Goal: Task Accomplishment & Management: Use online tool/utility

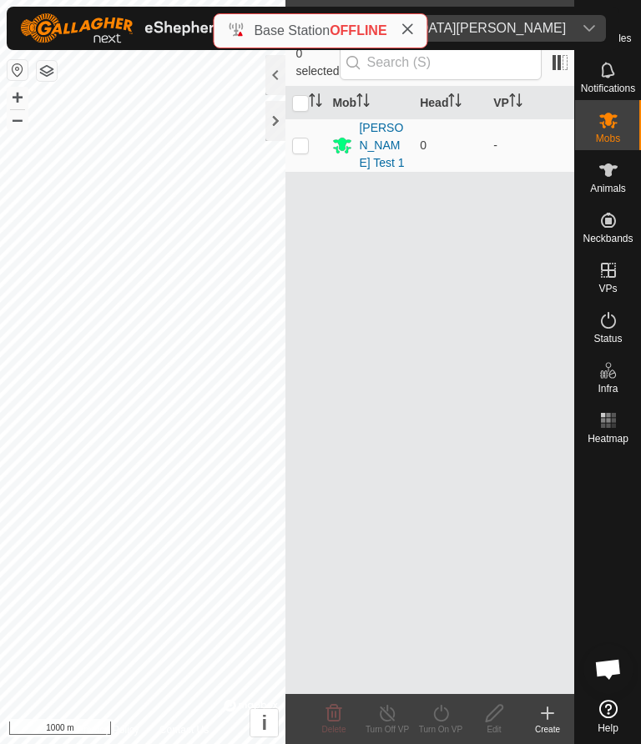
click at [552, 530] on icon at bounding box center [547, 713] width 20 height 20
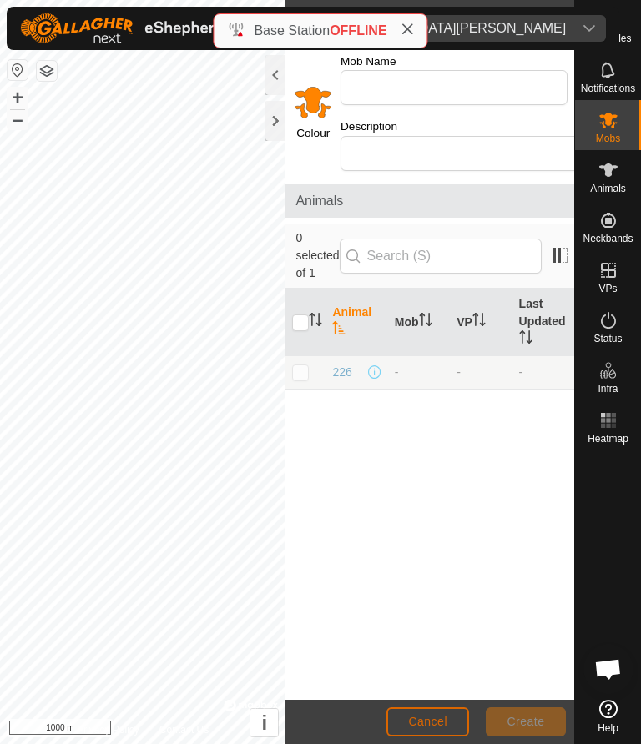
click at [427, 530] on span "Cancel" at bounding box center [427, 721] width 39 height 13
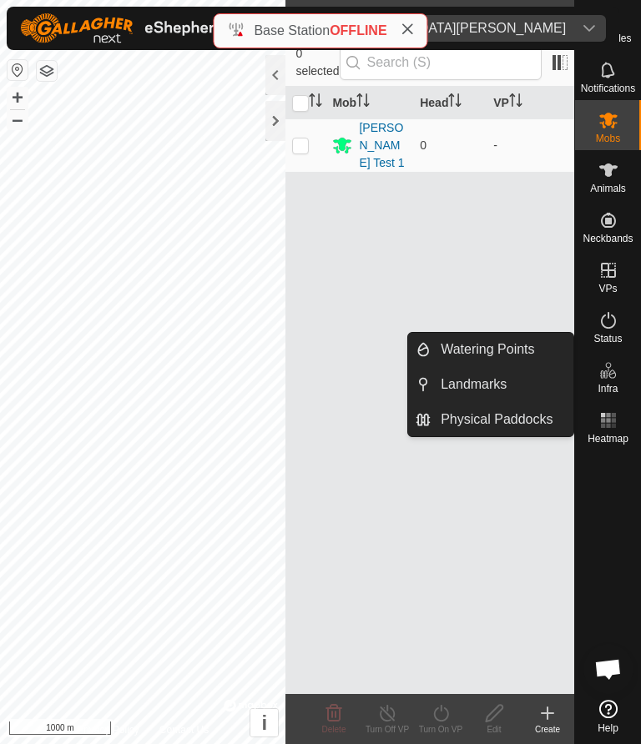
click at [550, 347] on link "Watering Points" at bounding box center [501, 349] width 143 height 33
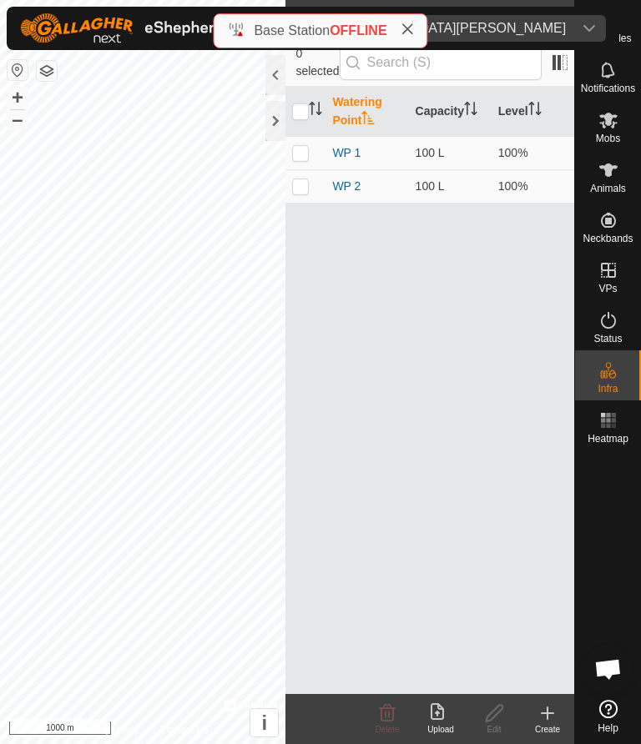
click at [274, 128] on div at bounding box center [275, 121] width 20 height 40
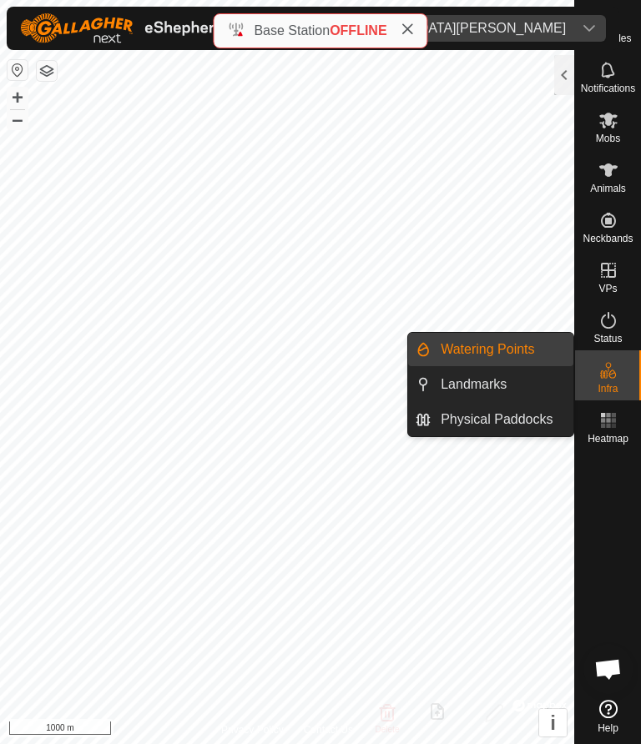
click at [536, 349] on link "Watering Points" at bounding box center [501, 349] width 143 height 33
click at [586, 363] on div "Infra" at bounding box center [608, 375] width 66 height 50
click at [560, 78] on div at bounding box center [564, 75] width 20 height 40
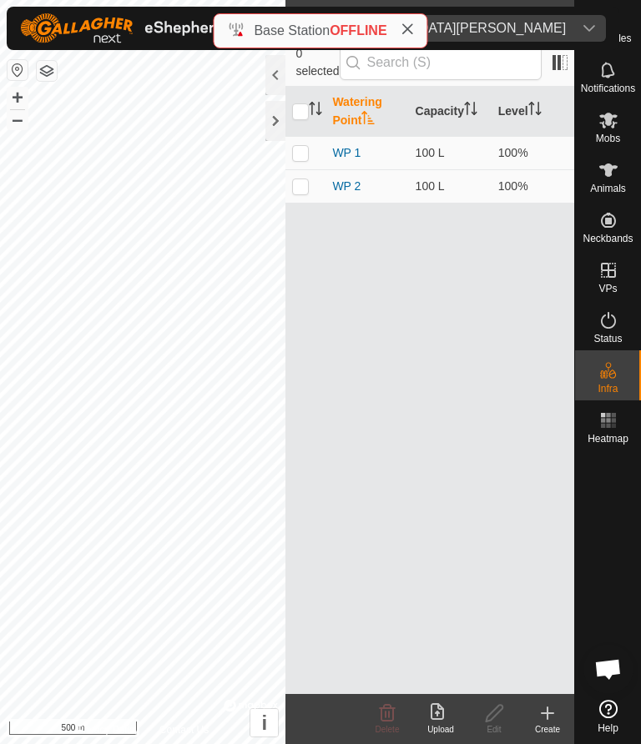
click at [552, 530] on icon at bounding box center [547, 713] width 20 height 20
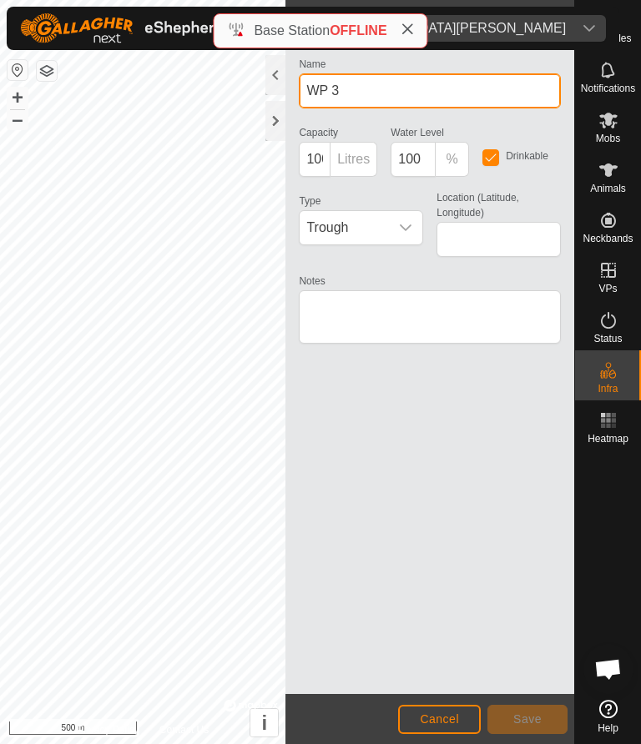
click at [447, 91] on input "WP 3" at bounding box center [430, 90] width 262 height 35
click at [384, 93] on input "WP 3" at bounding box center [430, 90] width 262 height 35
type input "WP 3."
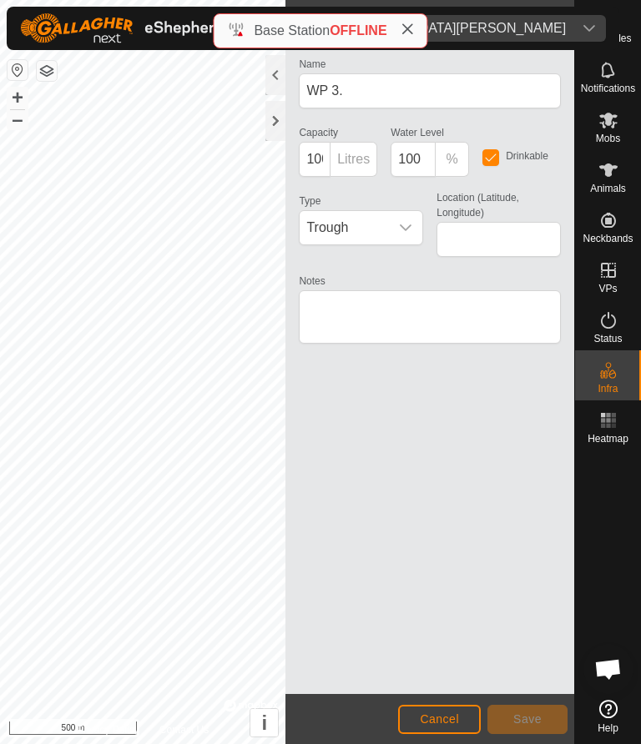
click at [274, 78] on div at bounding box center [275, 75] width 20 height 40
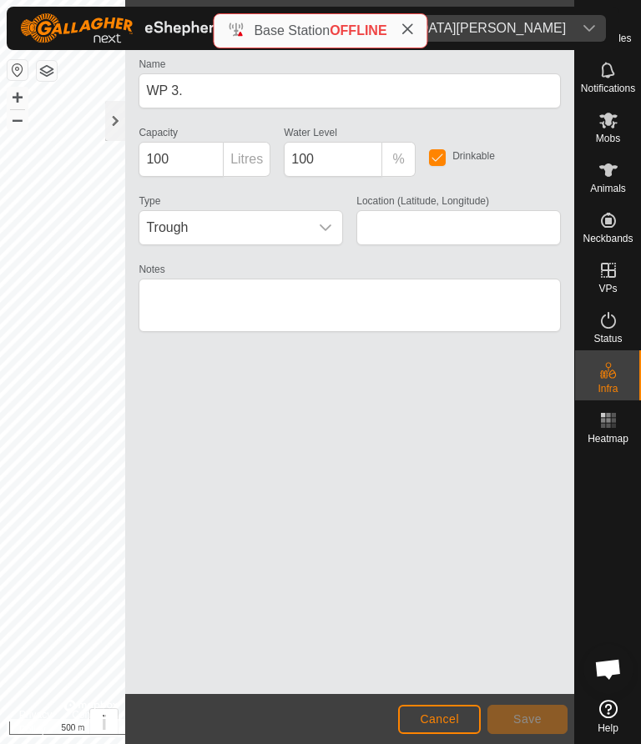
click at [110, 123] on div at bounding box center [115, 121] width 20 height 40
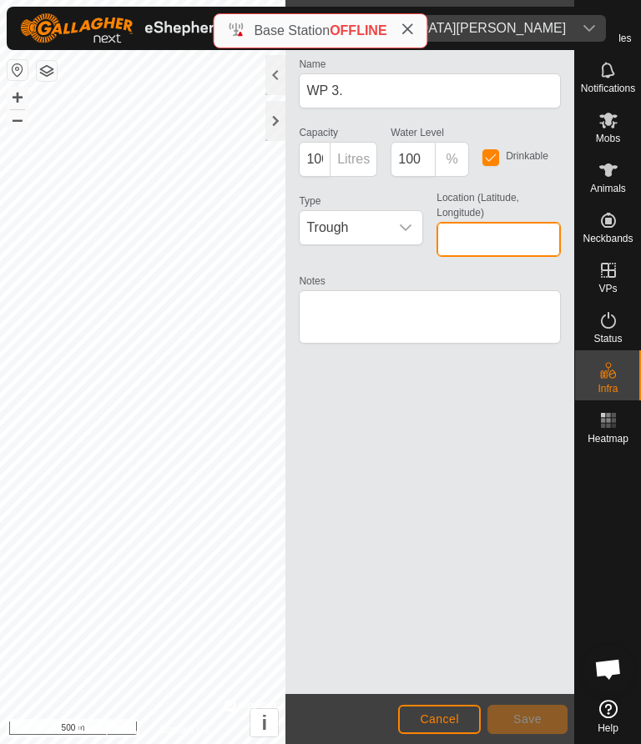
click at [493, 244] on input "Location (Latitude, Longitude)" at bounding box center [498, 239] width 124 height 35
type input "56.664654, -121.330477"
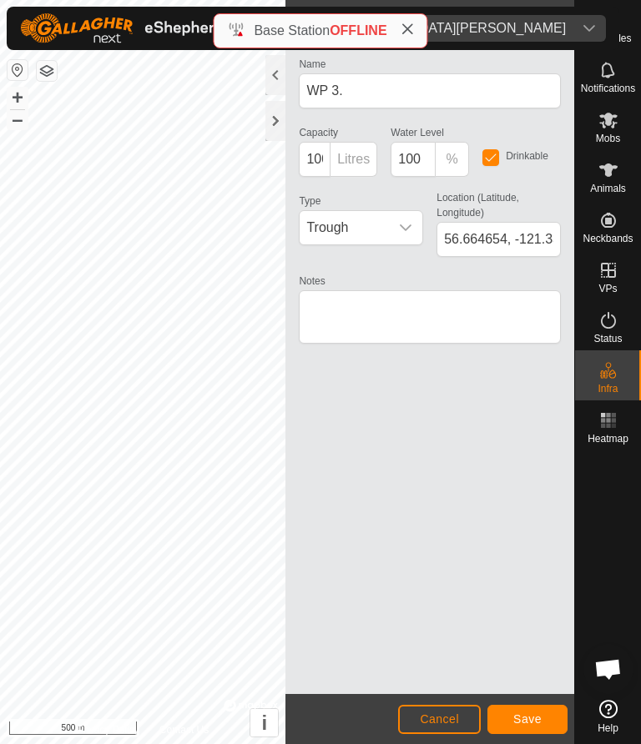
click at [449, 530] on span "Cancel" at bounding box center [439, 718] width 39 height 13
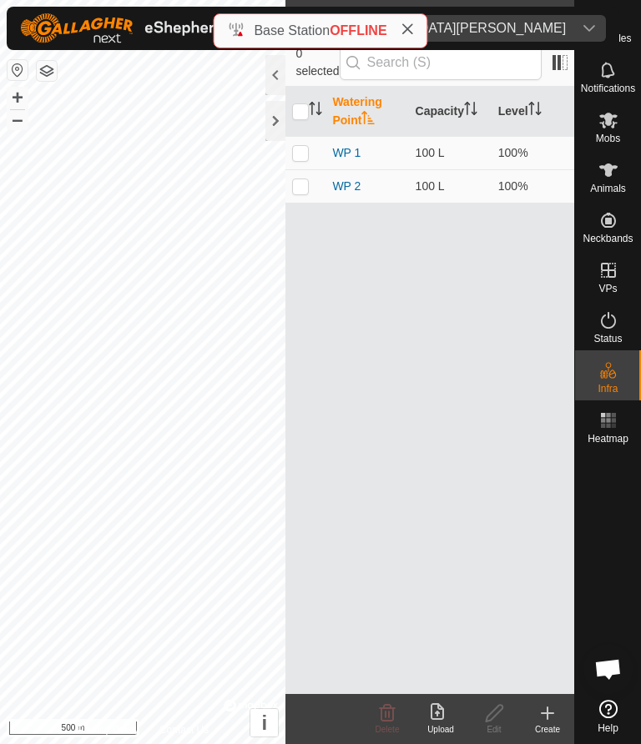
click at [551, 530] on icon at bounding box center [547, 713] width 20 height 20
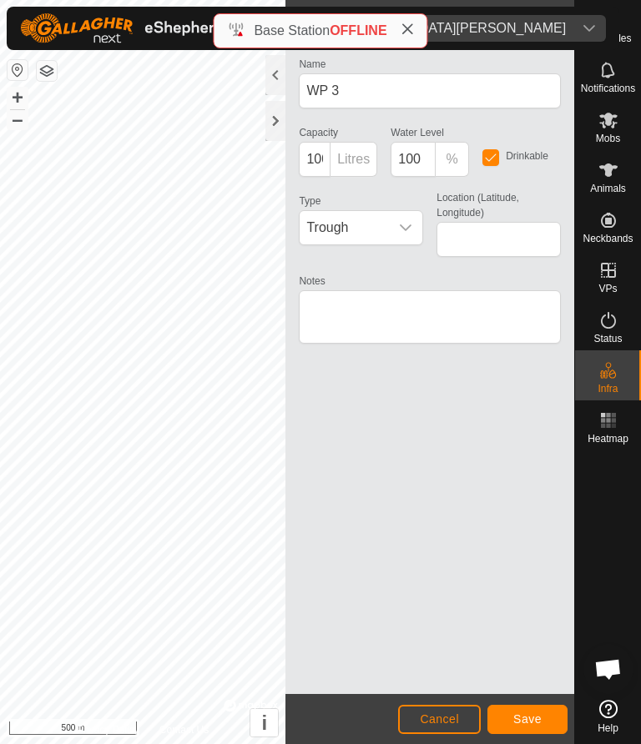
type input "56.665638, -121.330601"
click at [444, 530] on span "Cancel" at bounding box center [439, 718] width 39 height 13
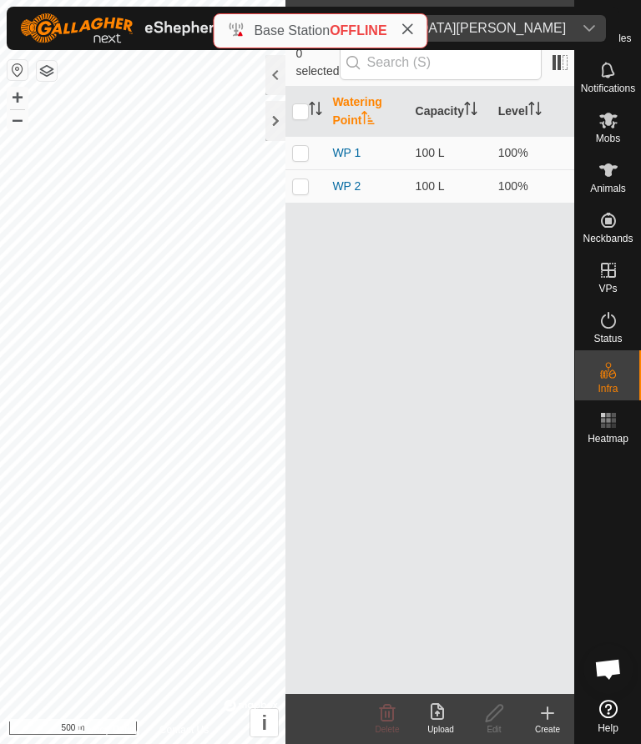
click at [556, 530] on icon at bounding box center [547, 713] width 20 height 20
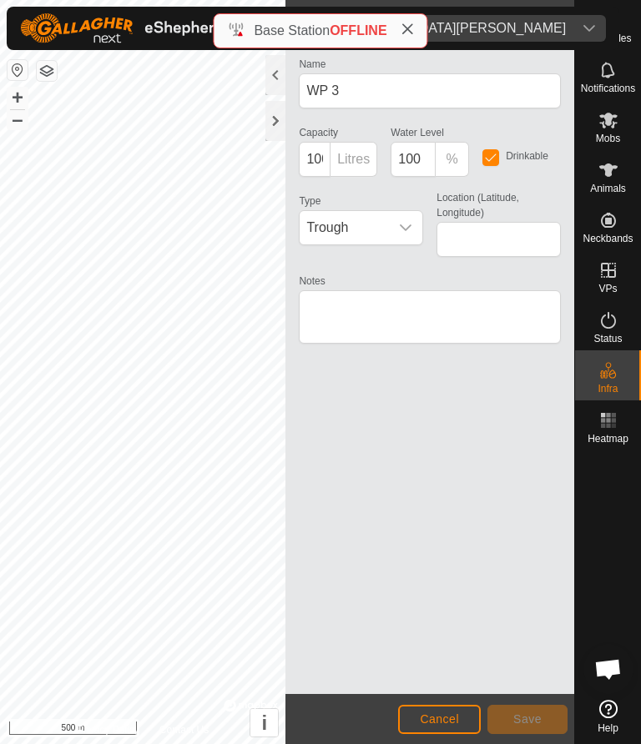
type input "56.665402, -121.330976"
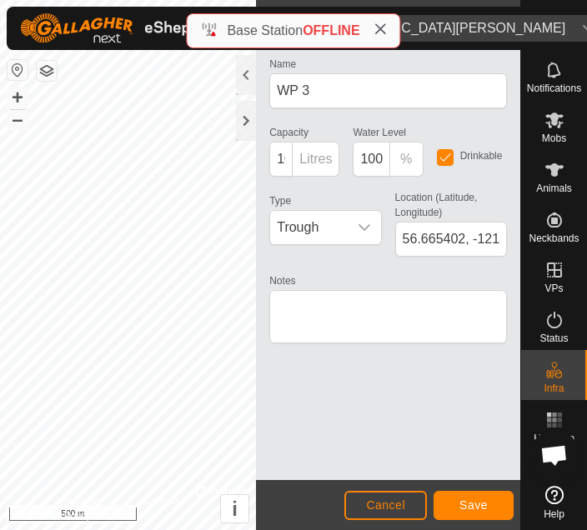
click at [470, 503] on span "Save" at bounding box center [474, 505] width 28 height 13
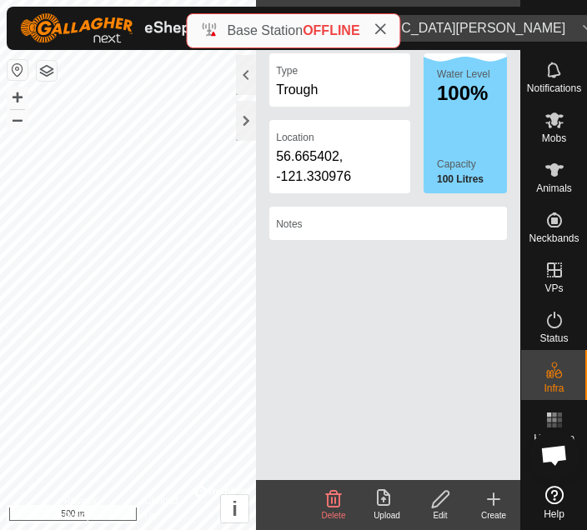
click at [493, 500] on icon at bounding box center [494, 500] width 12 height 0
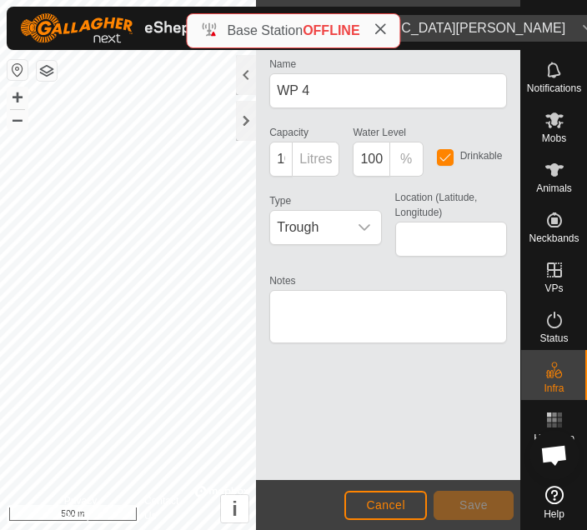
type input "56.665079, -121.340416"
click at [479, 506] on span "Save" at bounding box center [474, 505] width 28 height 13
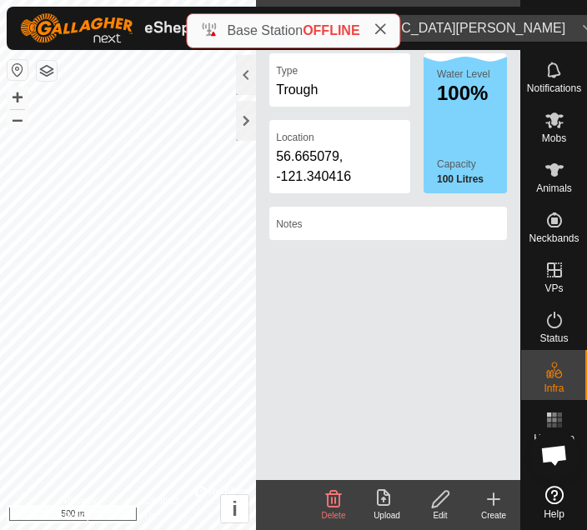
click at [247, 127] on div at bounding box center [246, 121] width 20 height 40
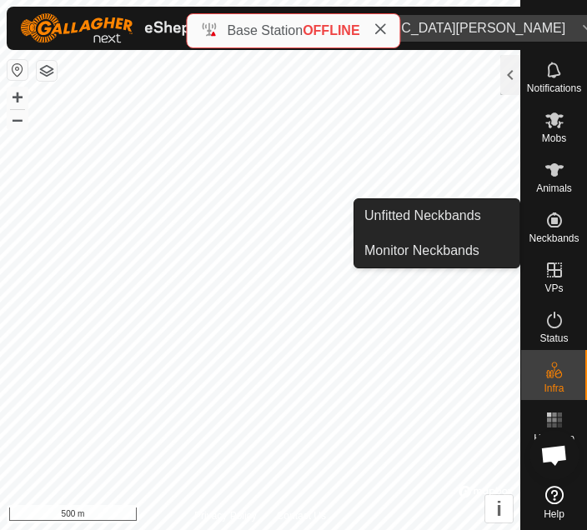
click at [468, 212] on span "Unfitted Neckbands" at bounding box center [422, 216] width 117 height 20
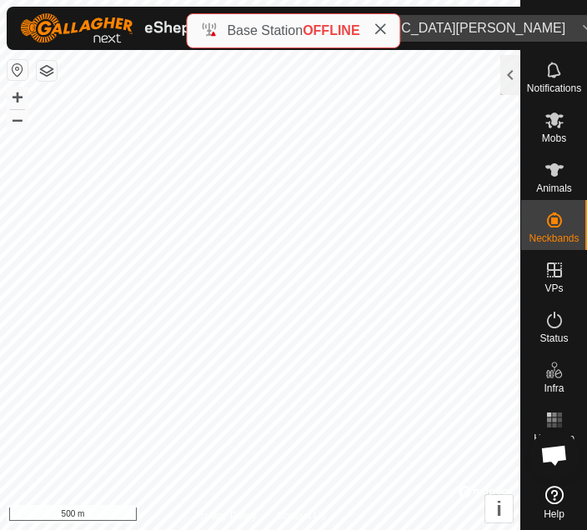
click at [468, 219] on span "Unfitted Neckbands" at bounding box center [422, 216] width 117 height 20
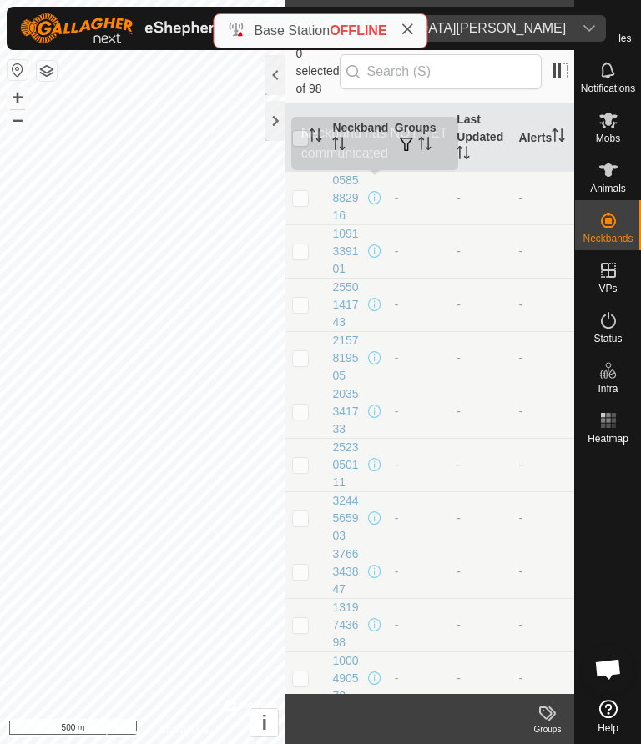
click at [370, 191] on span at bounding box center [374, 197] width 13 height 13
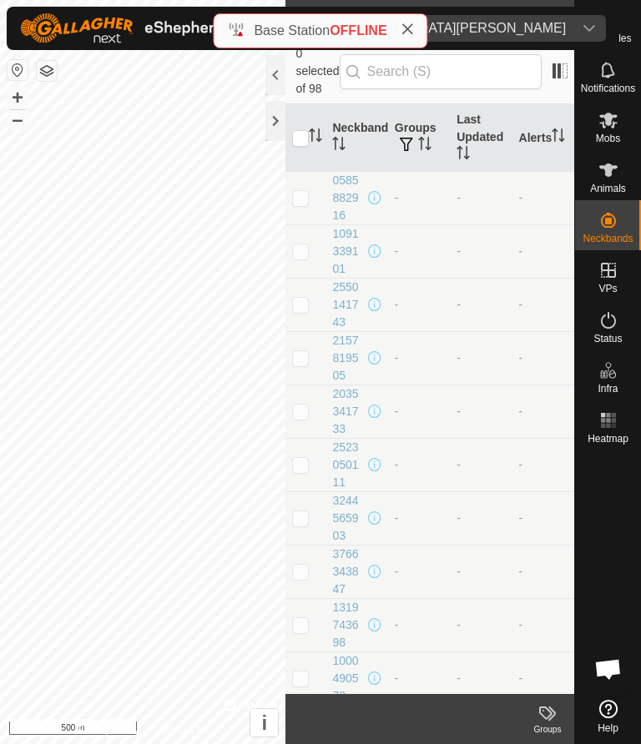
click at [304, 191] on p-checkbox at bounding box center [300, 197] width 17 height 13
click at [492, 70] on input "text" at bounding box center [440, 71] width 202 height 35
click at [309, 186] on td at bounding box center [305, 197] width 40 height 53
click at [549, 62] on span at bounding box center [559, 71] width 27 height 27
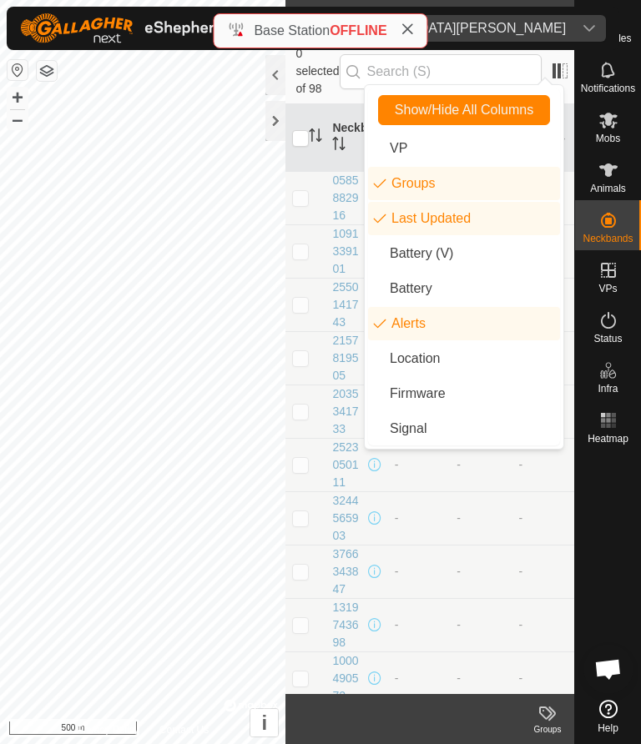
click at [441, 358] on li "Location" at bounding box center [464, 358] width 192 height 33
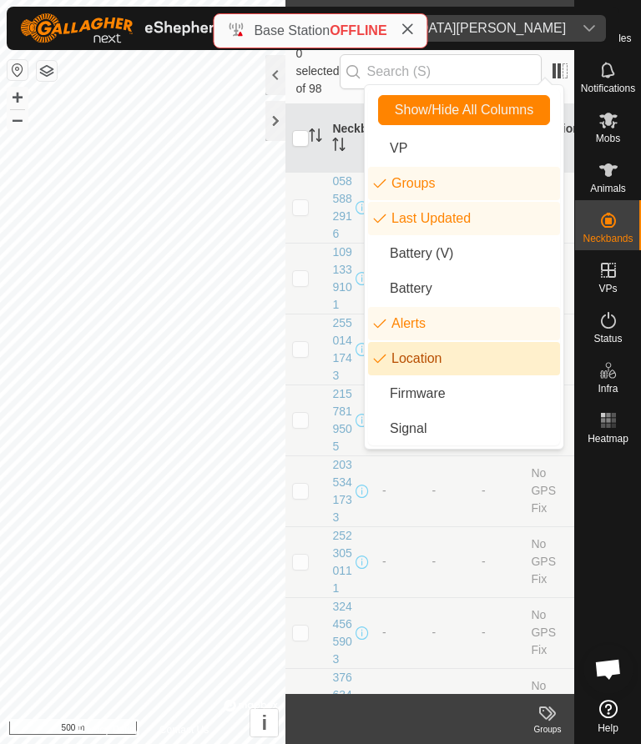
click at [397, 365] on li "Location" at bounding box center [464, 358] width 192 height 33
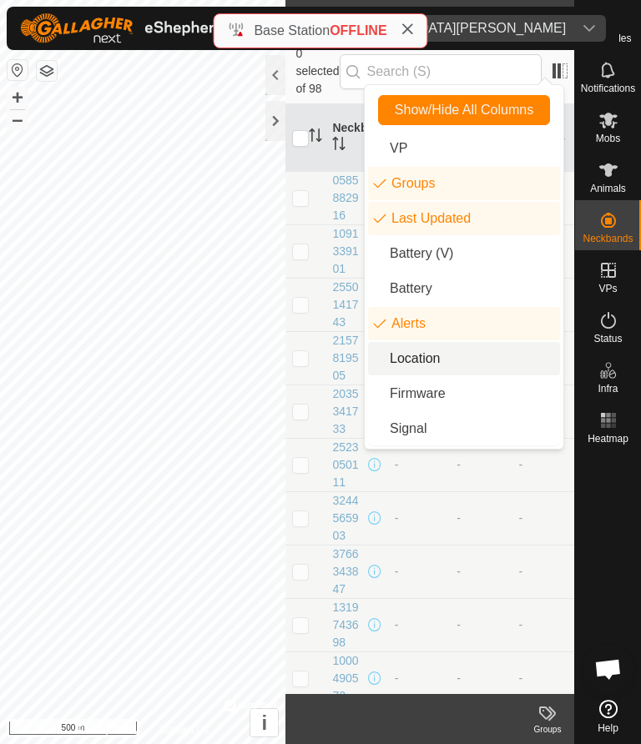
click at [415, 435] on li "Signal" at bounding box center [464, 428] width 192 height 33
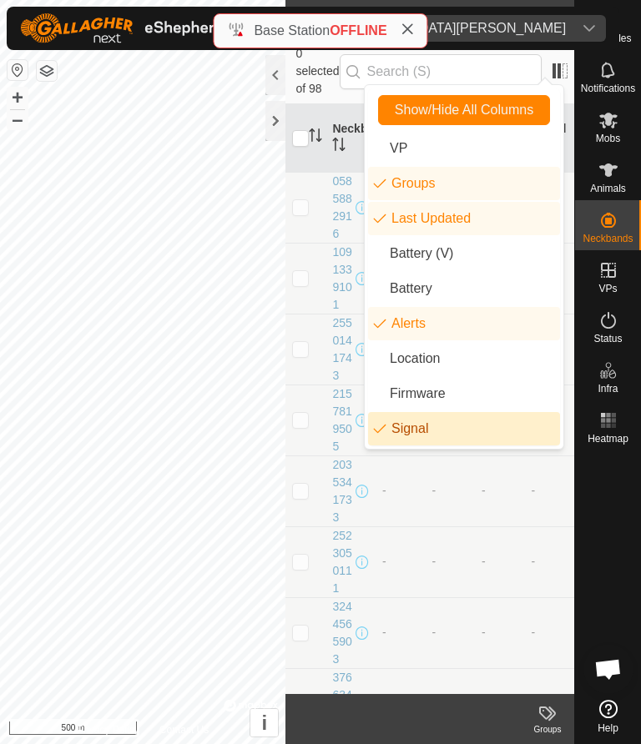
click at [465, 113] on span "Show/Hide All Columns" at bounding box center [463, 110] width 138 height 15
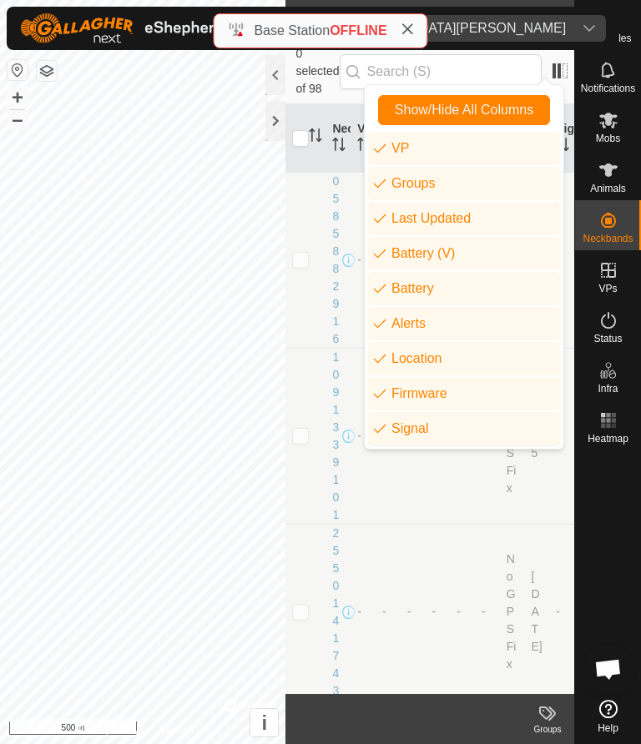
click at [528, 114] on span "Show/Hide All Columns" at bounding box center [463, 110] width 138 height 15
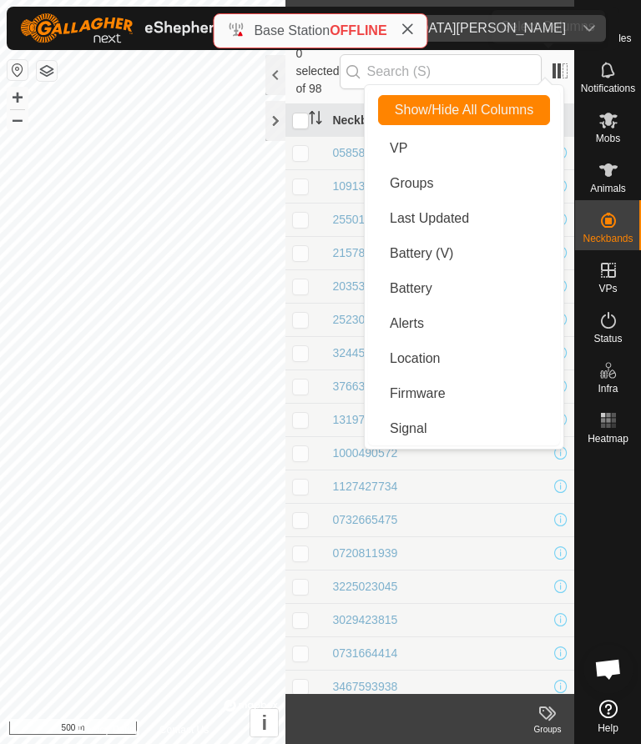
click at [546, 68] on span at bounding box center [559, 71] width 27 height 27
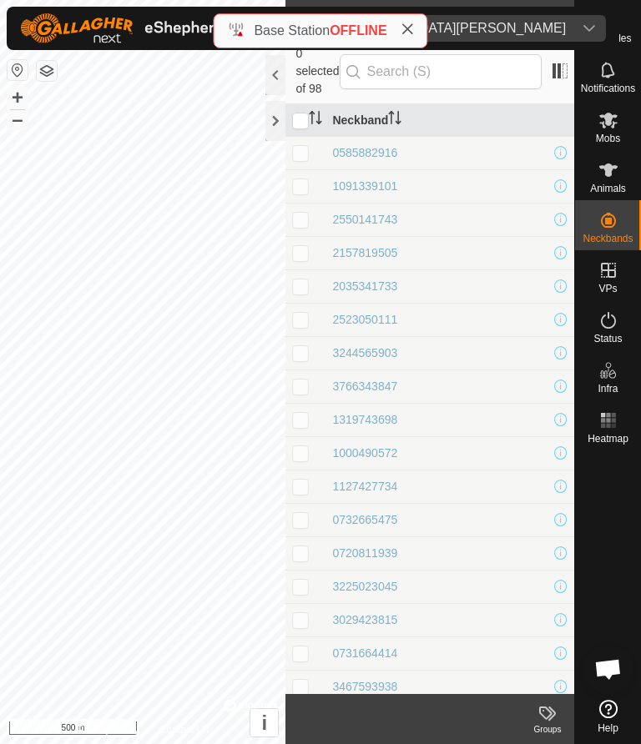
click at [488, 19] on h2 "Unfitted Neckbands" at bounding box center [416, 20] width 243 height 20
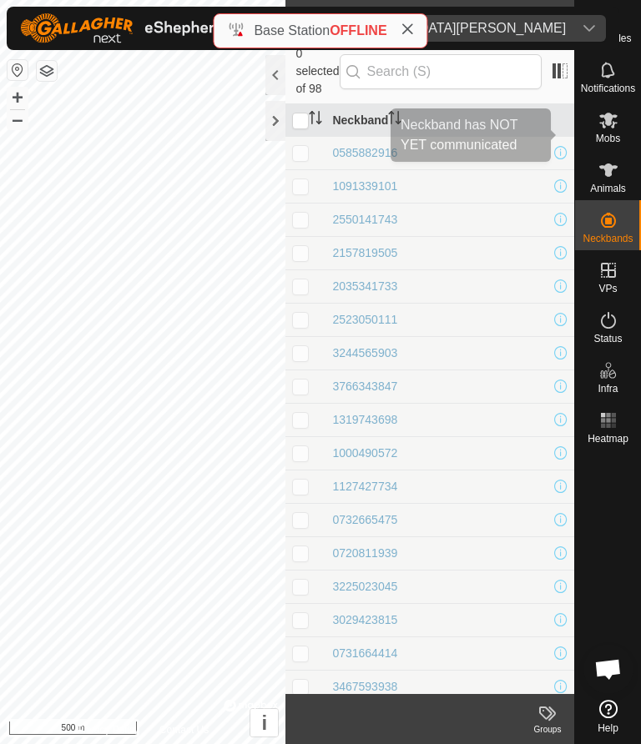
click at [560, 146] on span at bounding box center [560, 152] width 13 height 13
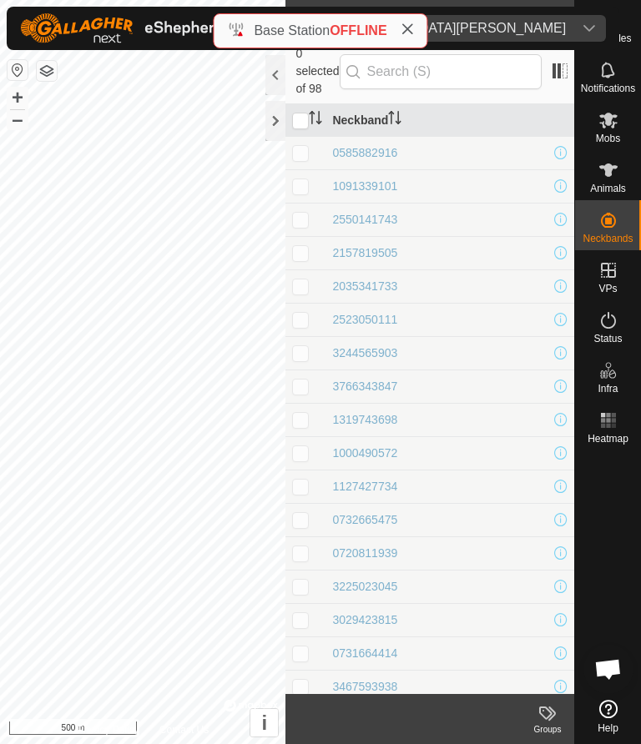
click at [562, 146] on span at bounding box center [560, 152] width 13 height 13
click at [304, 146] on p-checkbox at bounding box center [300, 152] width 17 height 13
checkbox input "true"
click at [370, 144] on div "0585882916" at bounding box center [364, 153] width 65 height 18
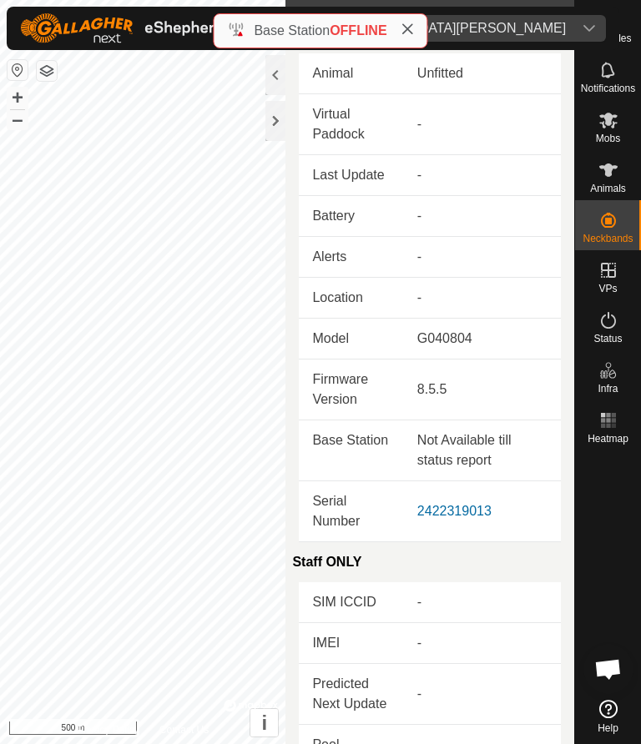
click at [368, 141] on td "Virtual Paddock" at bounding box center [351, 124] width 104 height 61
click at [516, 512] on div "2422319013" at bounding box center [482, 511] width 130 height 20
click at [334, 510] on td "Serial Number" at bounding box center [351, 511] width 104 height 61
click at [338, 68] on td "Animal" at bounding box center [351, 73] width 104 height 41
click at [455, 75] on div "Unfitted" at bounding box center [482, 73] width 130 height 20
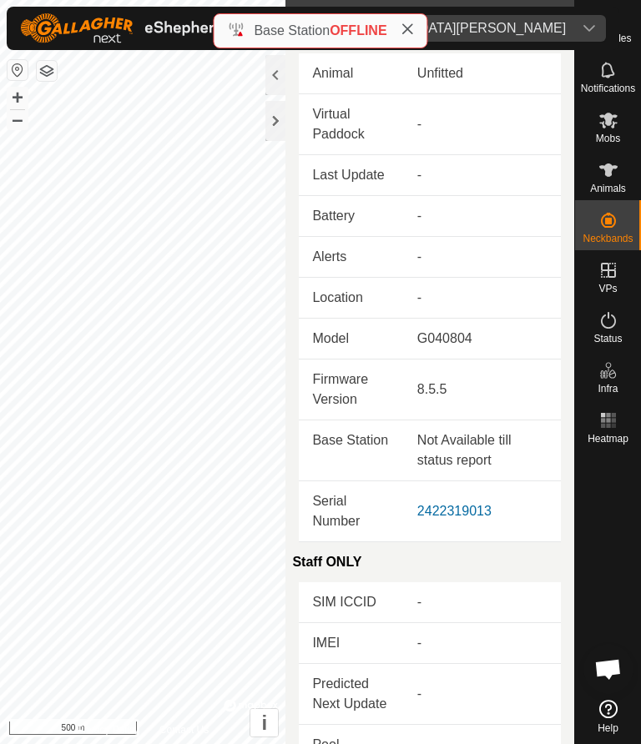
click at [339, 81] on td "Animal" at bounding box center [351, 73] width 104 height 41
click at [446, 76] on div "Unfitted" at bounding box center [482, 73] width 130 height 20
click at [447, 77] on div "Unfitted" at bounding box center [482, 73] width 130 height 20
click at [334, 87] on td "Animal" at bounding box center [351, 73] width 104 height 41
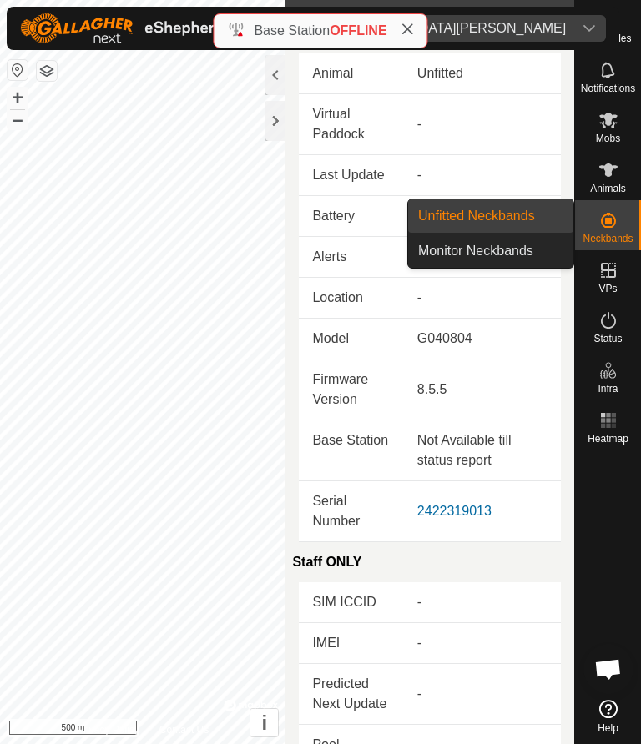
click at [524, 259] on span "Monitor Neckbands" at bounding box center [475, 251] width 115 height 20
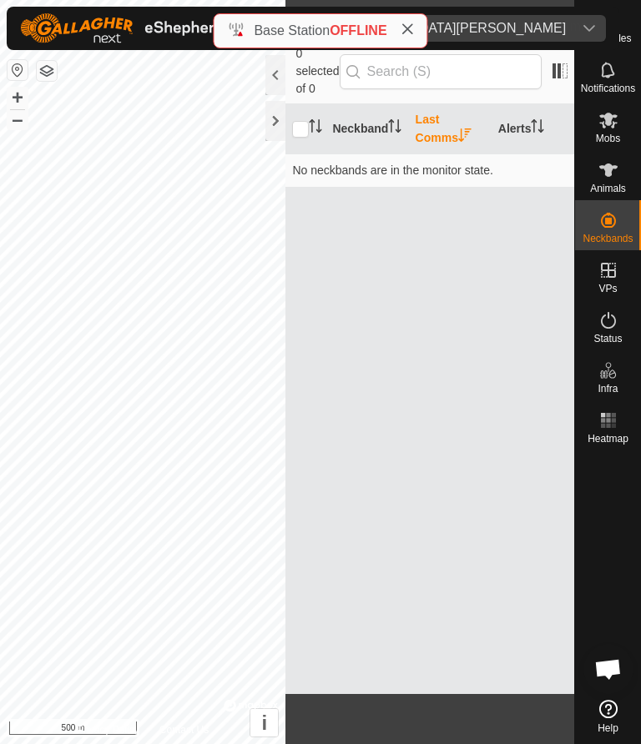
click at [548, 67] on span at bounding box center [559, 71] width 27 height 27
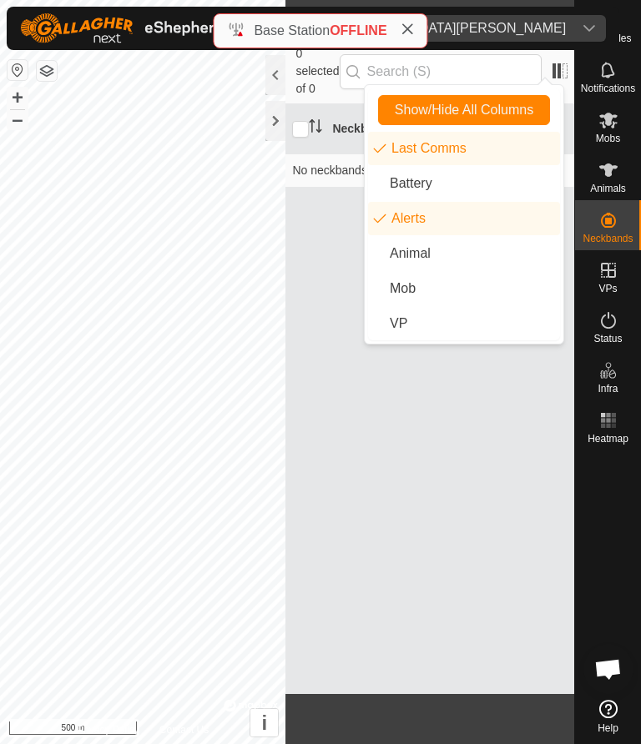
click at [419, 259] on li "Animal" at bounding box center [464, 253] width 192 height 33
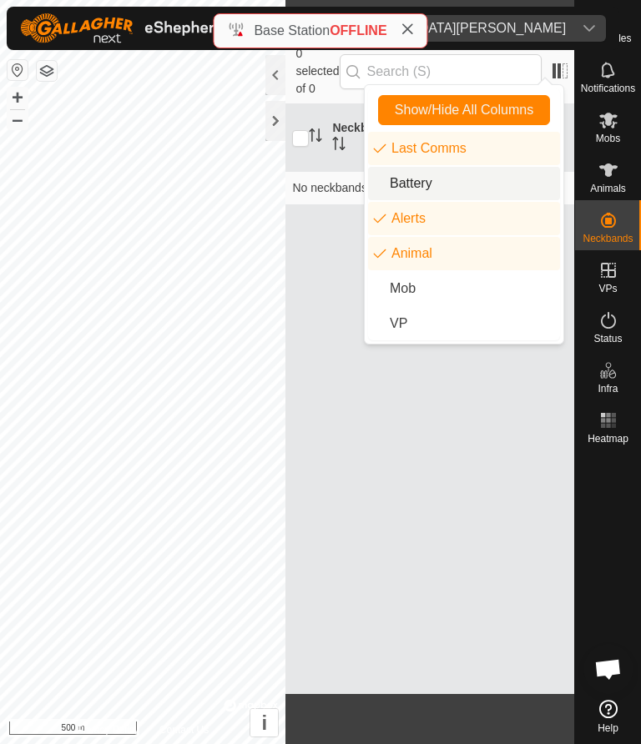
click at [379, 193] on li "Battery" at bounding box center [464, 183] width 192 height 33
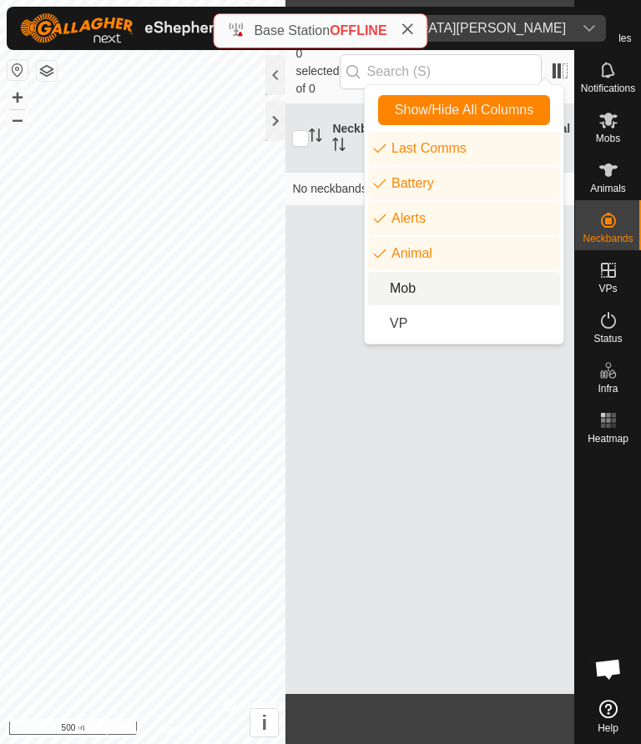
click at [393, 291] on li "Mob" at bounding box center [464, 288] width 192 height 33
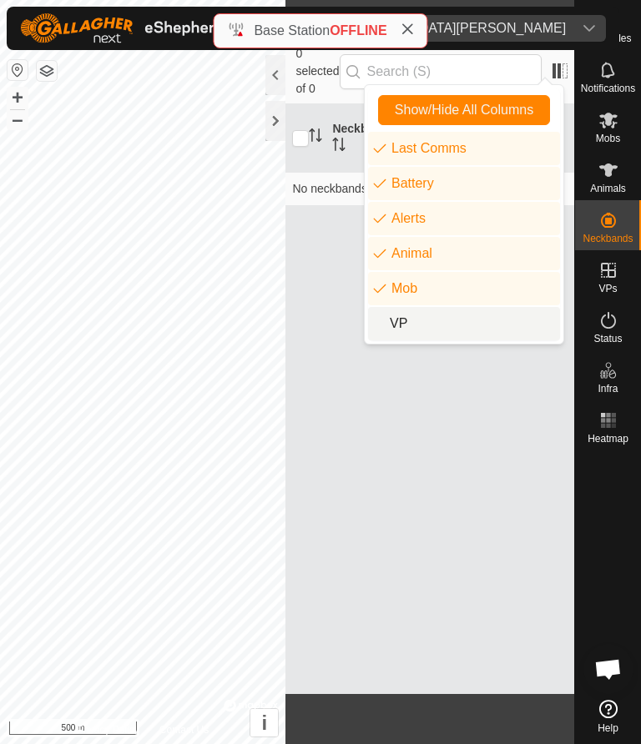
click at [396, 327] on li "VP" at bounding box center [464, 323] width 192 height 33
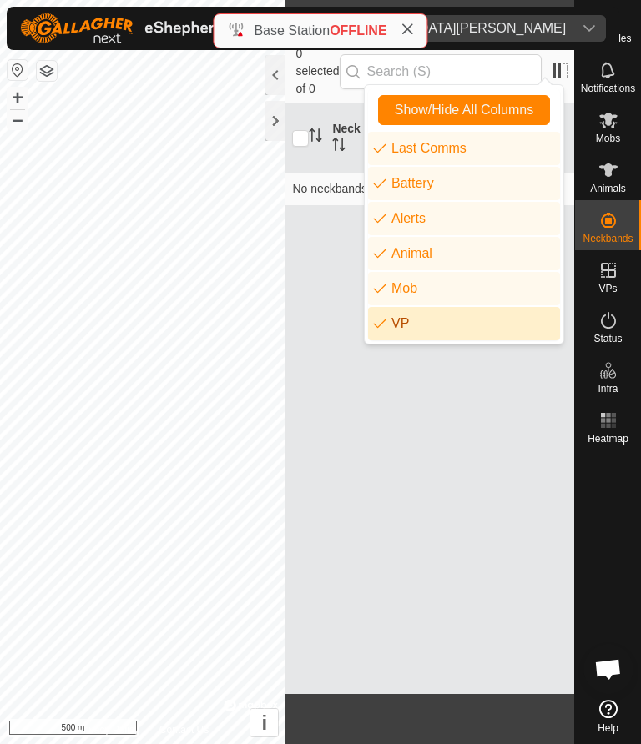
click at [379, 325] on icon "vp.label.vp" at bounding box center [379, 323] width 13 height 13
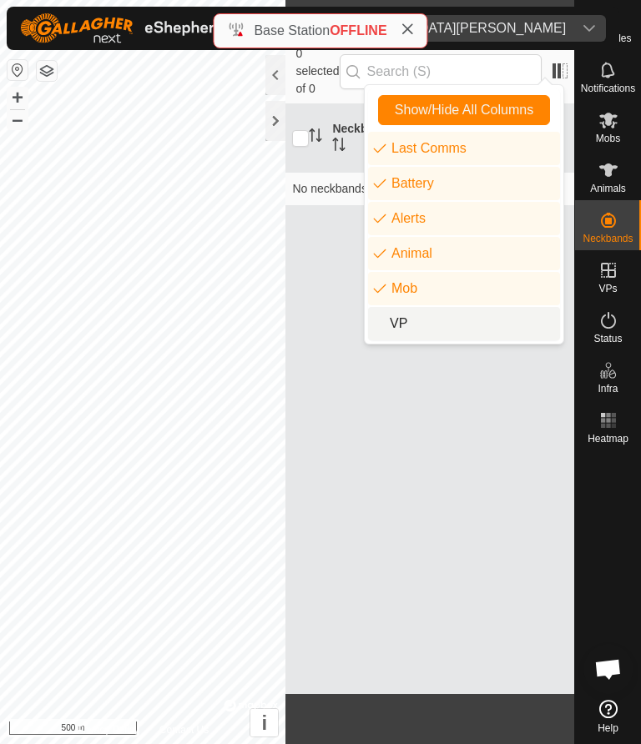
click at [384, 320] on icon "vp.label.vp" at bounding box center [384, 324] width 12 height 12
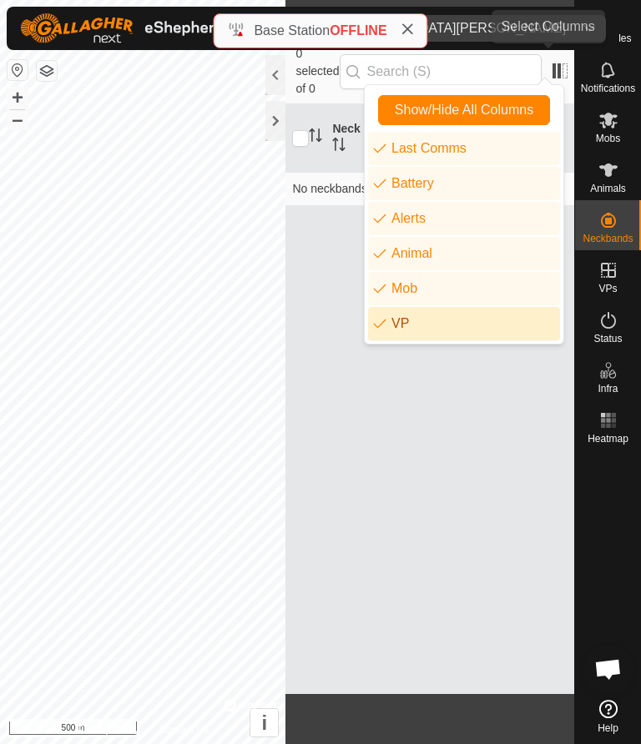
click at [549, 59] on span at bounding box center [559, 71] width 27 height 27
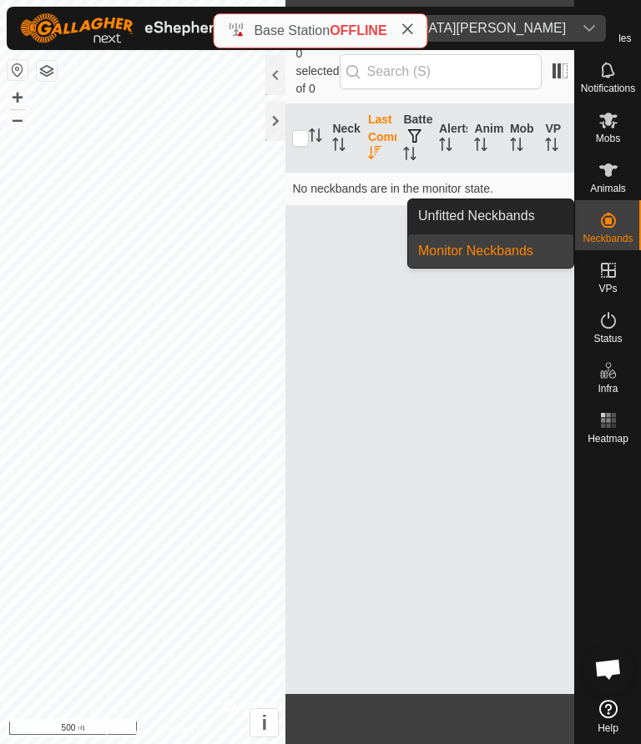
click at [301, 130] on input "checkbox" at bounding box center [300, 138] width 17 height 17
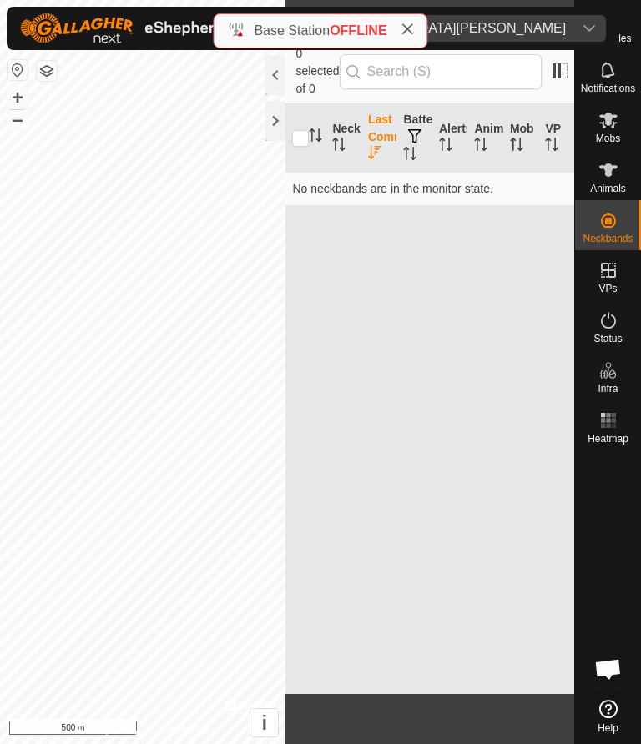
click at [294, 130] on input "checkbox" at bounding box center [300, 138] width 17 height 17
click at [298, 130] on input "checkbox" at bounding box center [300, 138] width 17 height 17
checkbox input "true"
click at [553, 65] on span at bounding box center [559, 71] width 27 height 27
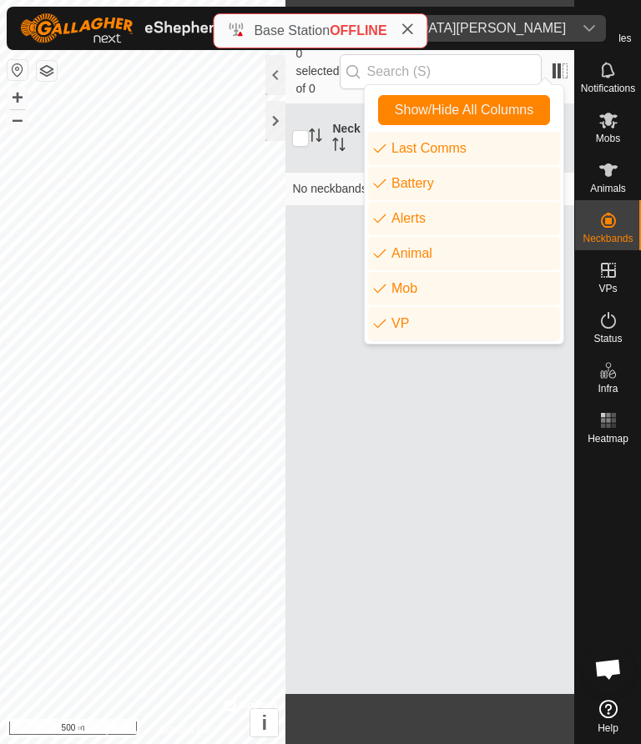
click at [502, 117] on span "Show/Hide All Columns" at bounding box center [463, 110] width 138 height 15
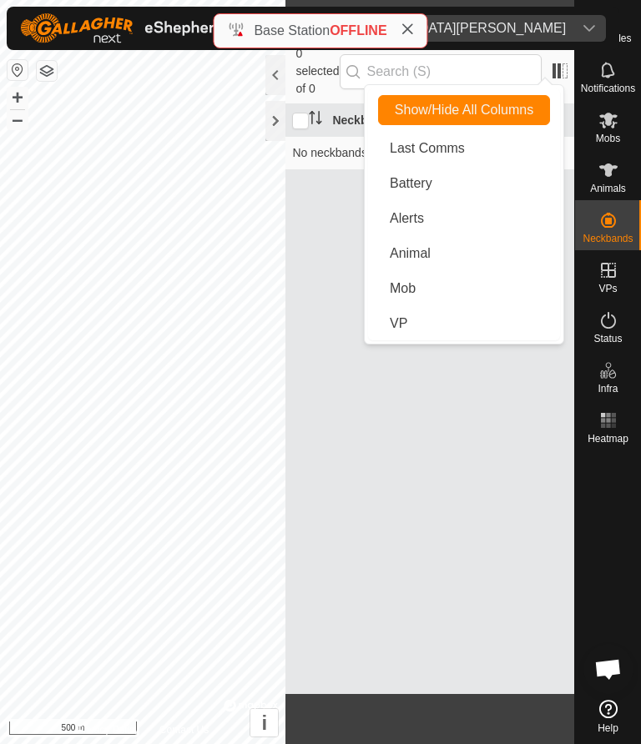
click at [508, 108] on span "Show/Hide All Columns" at bounding box center [463, 110] width 138 height 15
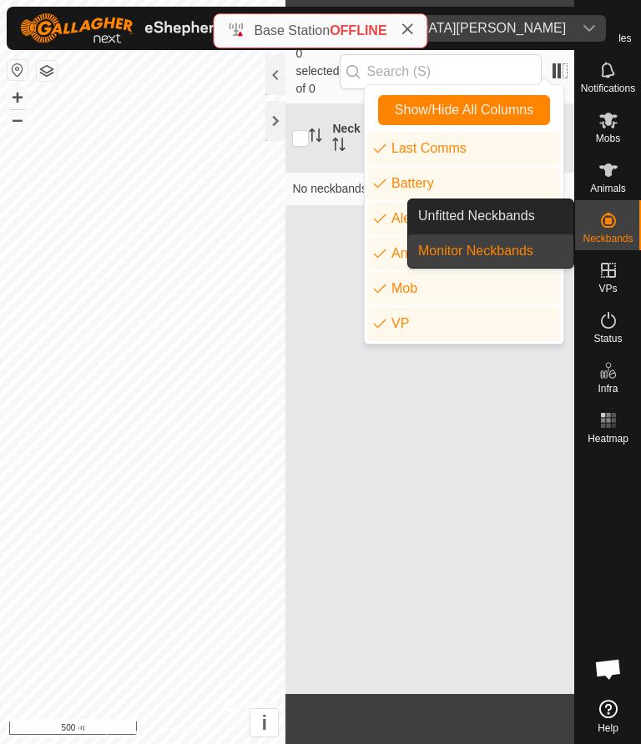
click at [271, 125] on div at bounding box center [275, 121] width 20 height 40
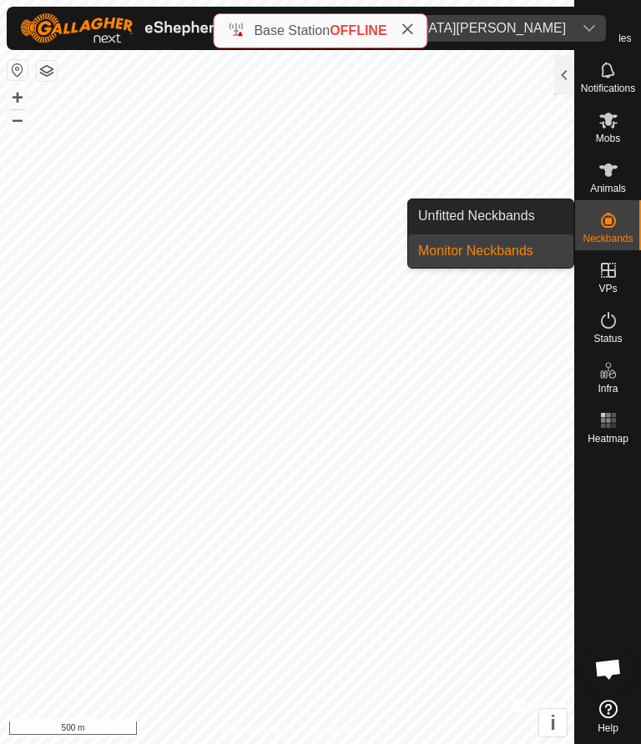
click at [535, 216] on link "Unfitted Neckbands" at bounding box center [490, 215] width 165 height 33
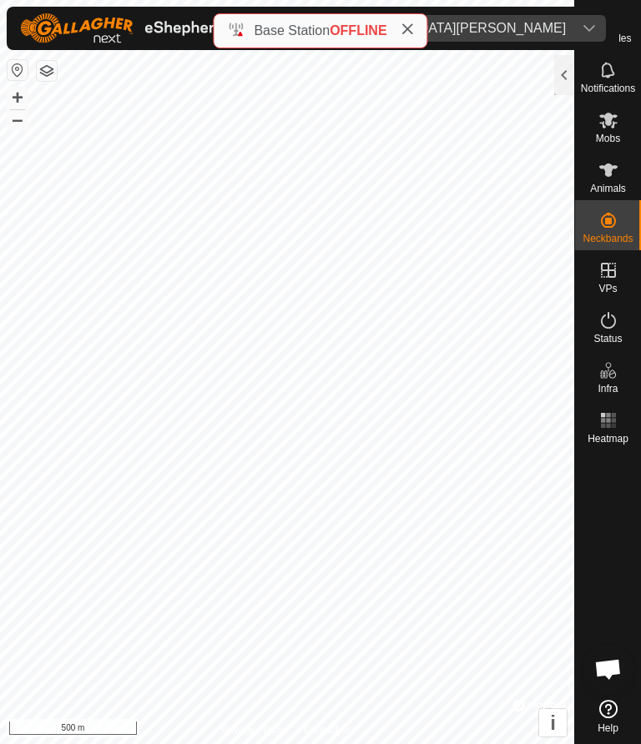
click at [568, 84] on div at bounding box center [564, 75] width 20 height 40
